Goal: Task Accomplishment & Management: Manage account settings

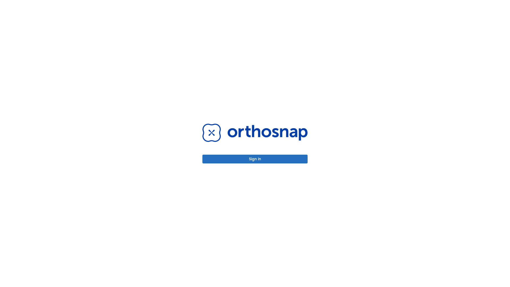
click at [255, 159] on button "Sign in" at bounding box center [255, 159] width 105 height 9
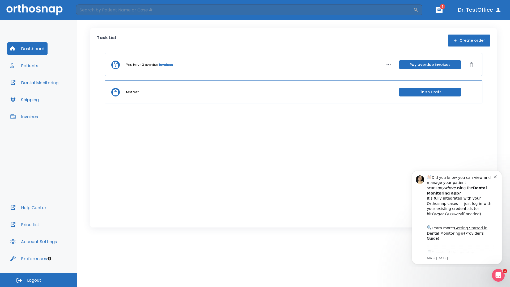
click at [39, 280] on span "Logout" at bounding box center [34, 280] width 14 height 6
